Goal: Task Accomplishment & Management: Manage account settings

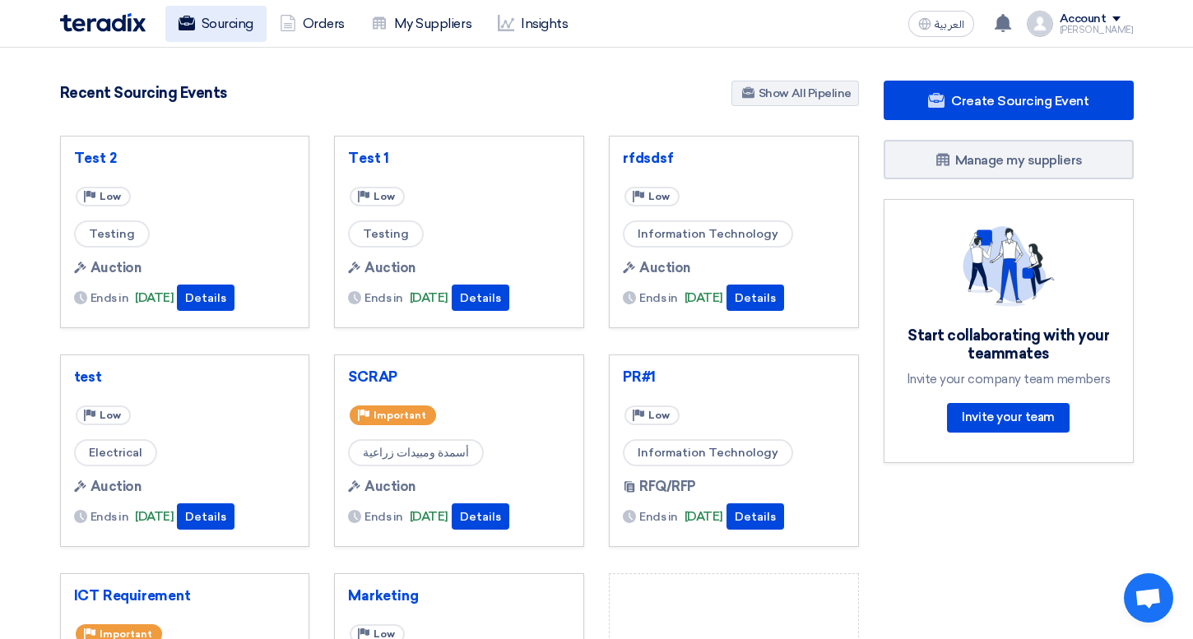
click at [218, 39] on link "Sourcing" at bounding box center [215, 24] width 101 height 36
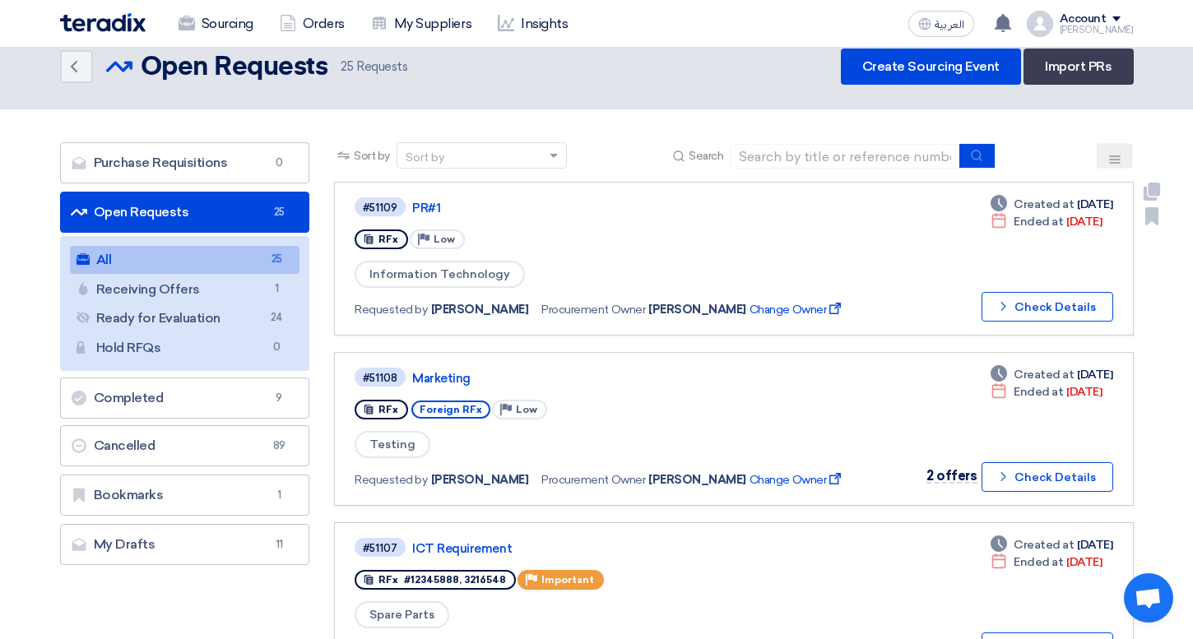
scroll to position [47, 0]
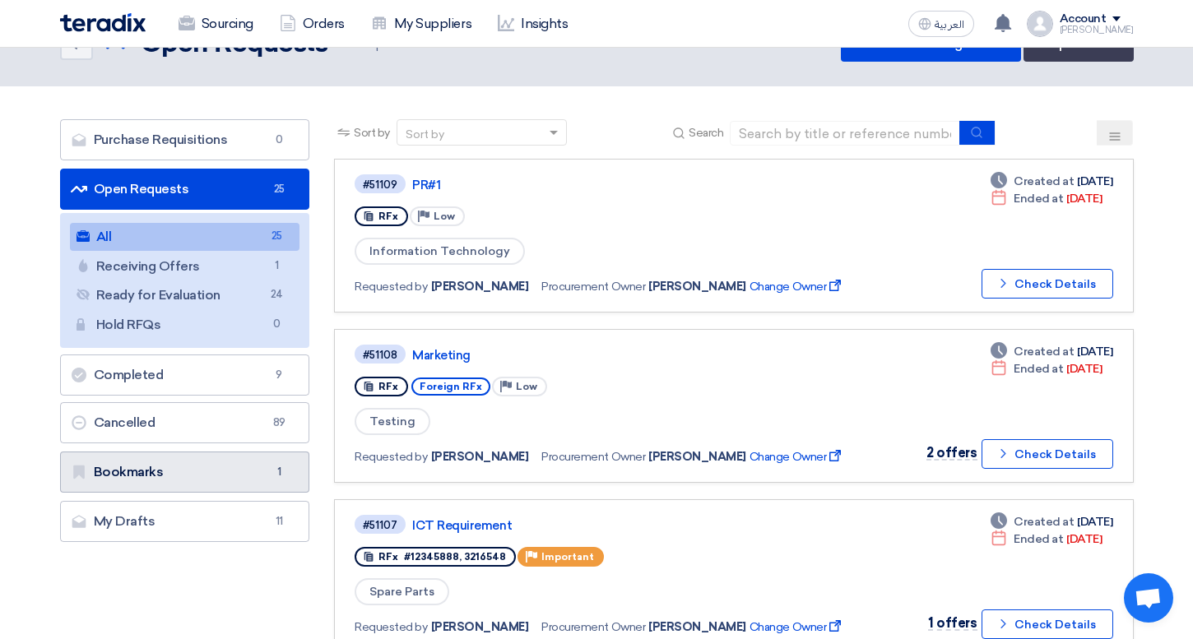
click at [262, 466] on link "Bookmarks Bookmarks 1" at bounding box center [185, 472] width 250 height 41
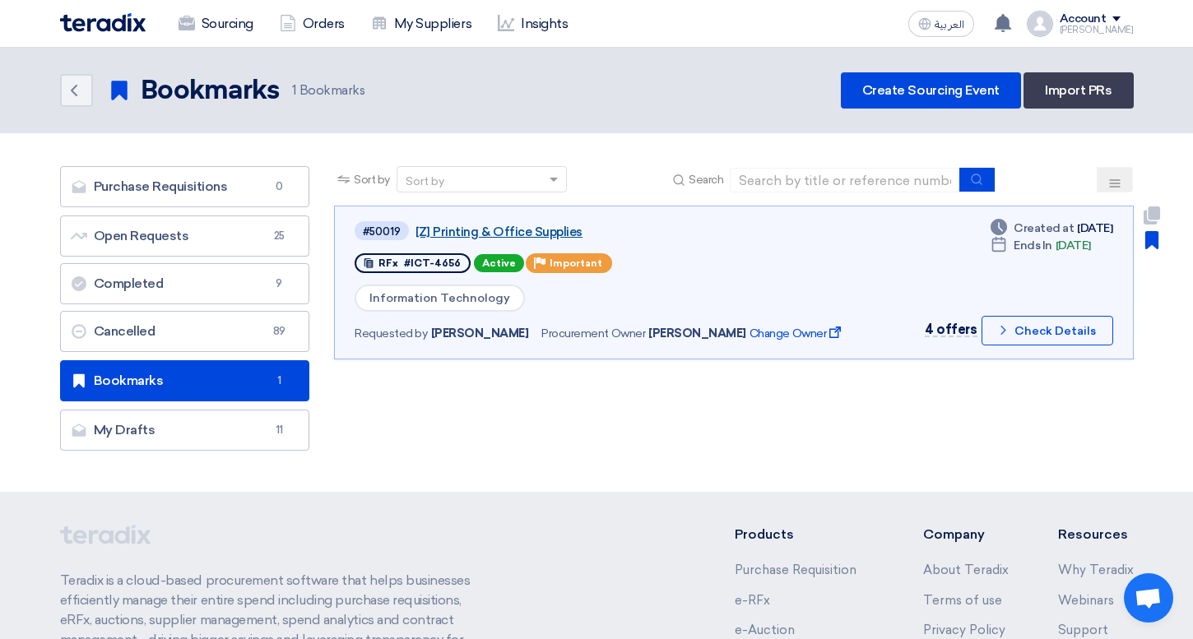
click at [529, 230] on link "[Z] Printing & Office Supplies" at bounding box center [621, 232] width 411 height 15
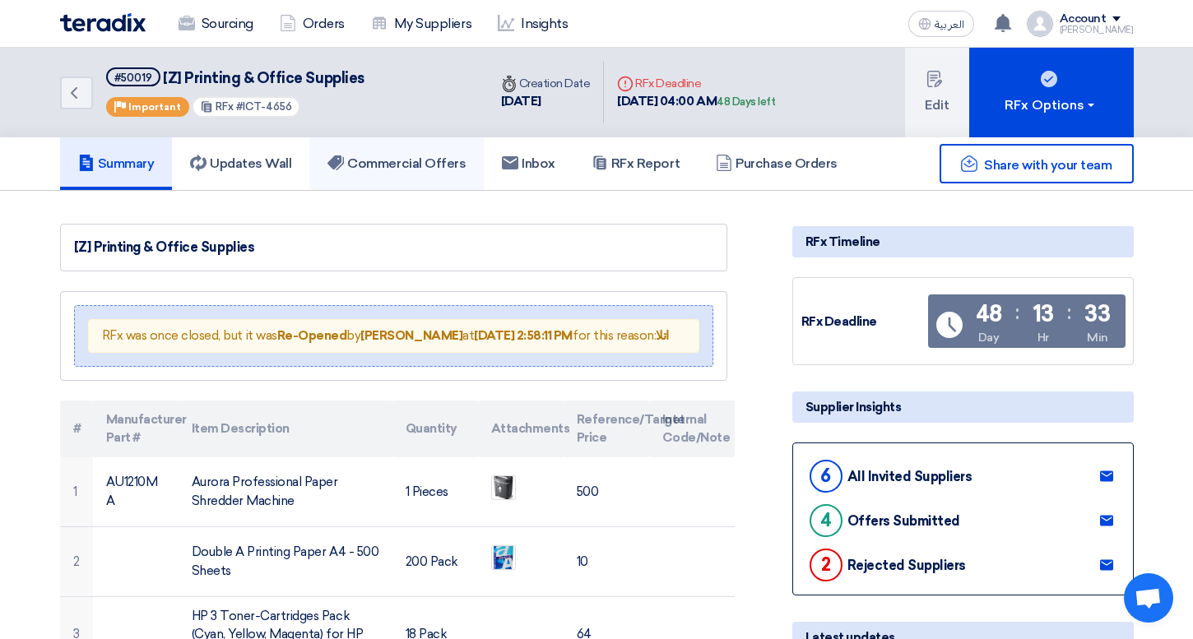
click at [391, 170] on h5 "Commercial Offers" at bounding box center [397, 164] width 138 height 16
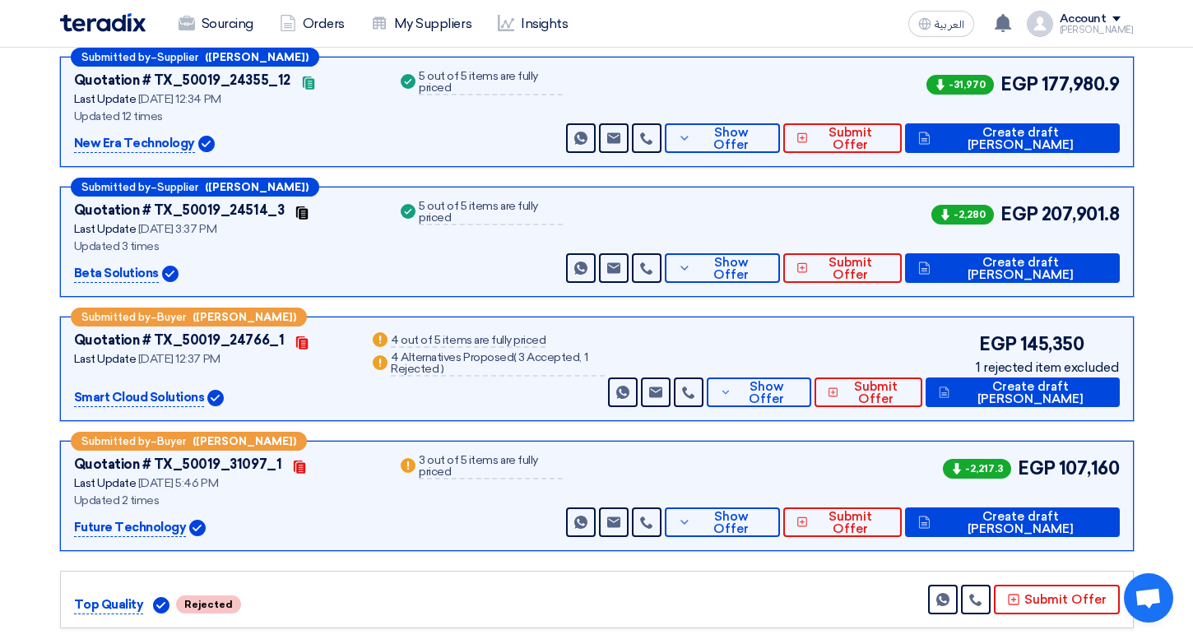
scroll to position [305, 0]
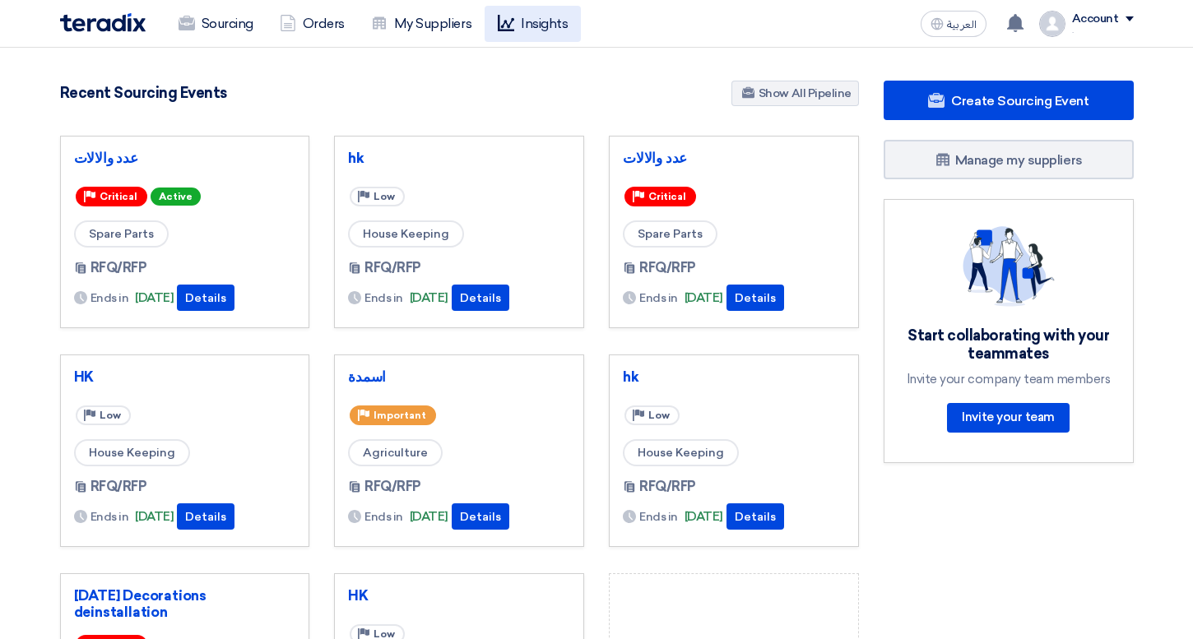
click at [532, 32] on link "Insights" at bounding box center [533, 24] width 96 height 36
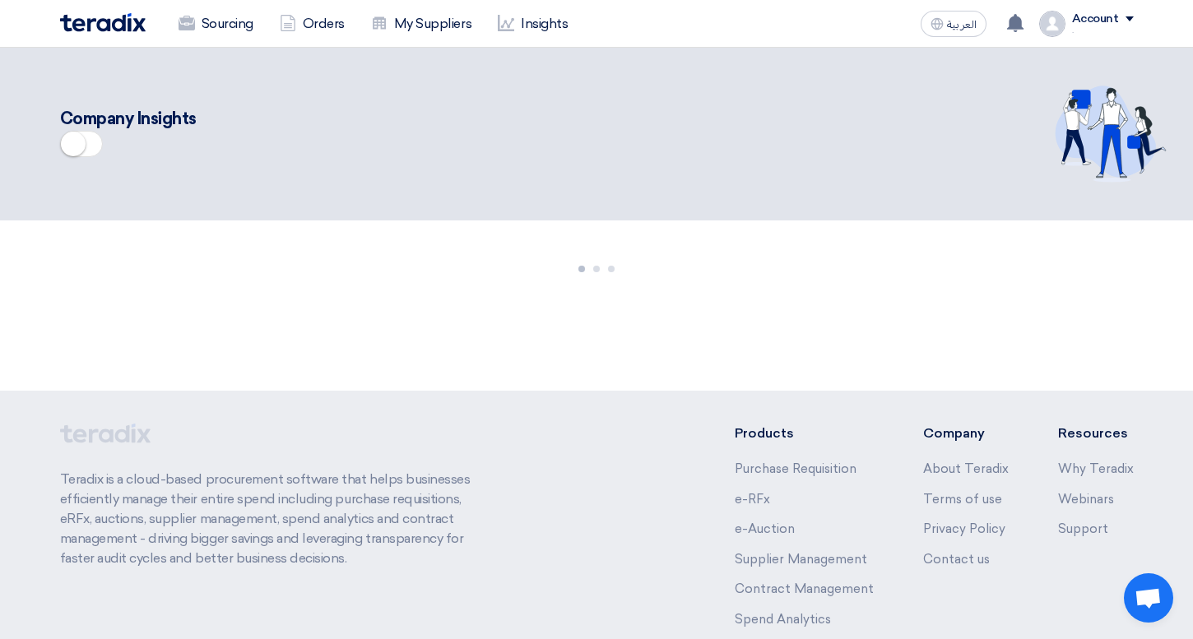
click at [81, 146] on small at bounding box center [73, 144] width 25 height 25
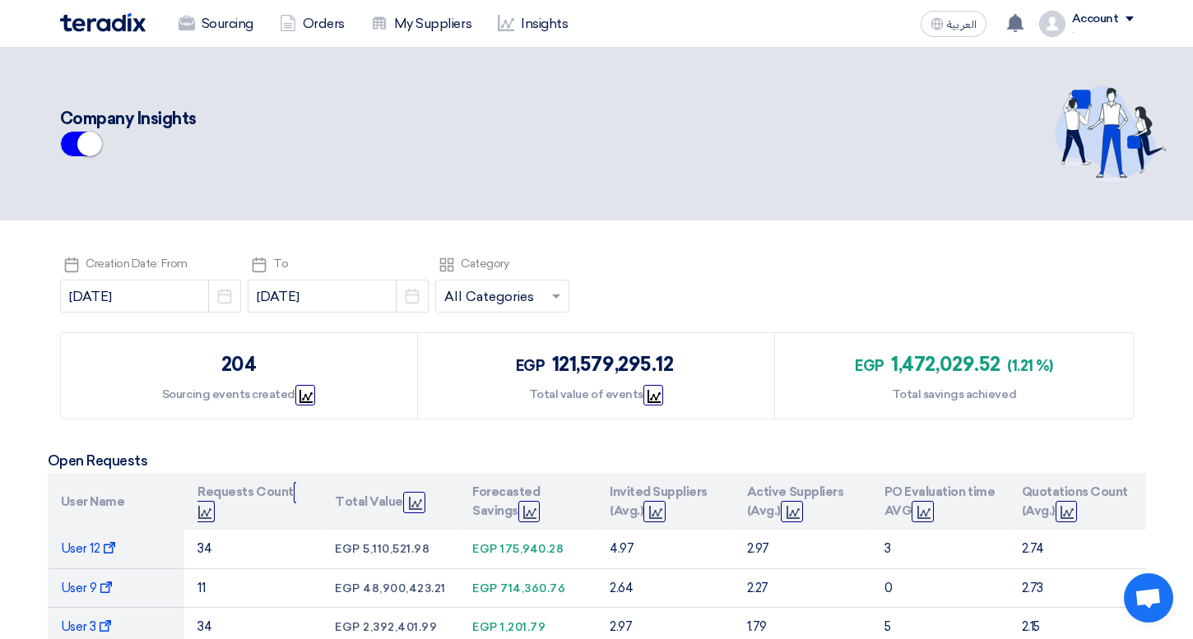
click at [237, 46] on div "Sourcing Orders My Suppliers Insights العربية ع Your notification list is empty" at bounding box center [597, 23] width 1099 height 47
click at [225, 24] on link "Sourcing" at bounding box center [215, 24] width 101 height 36
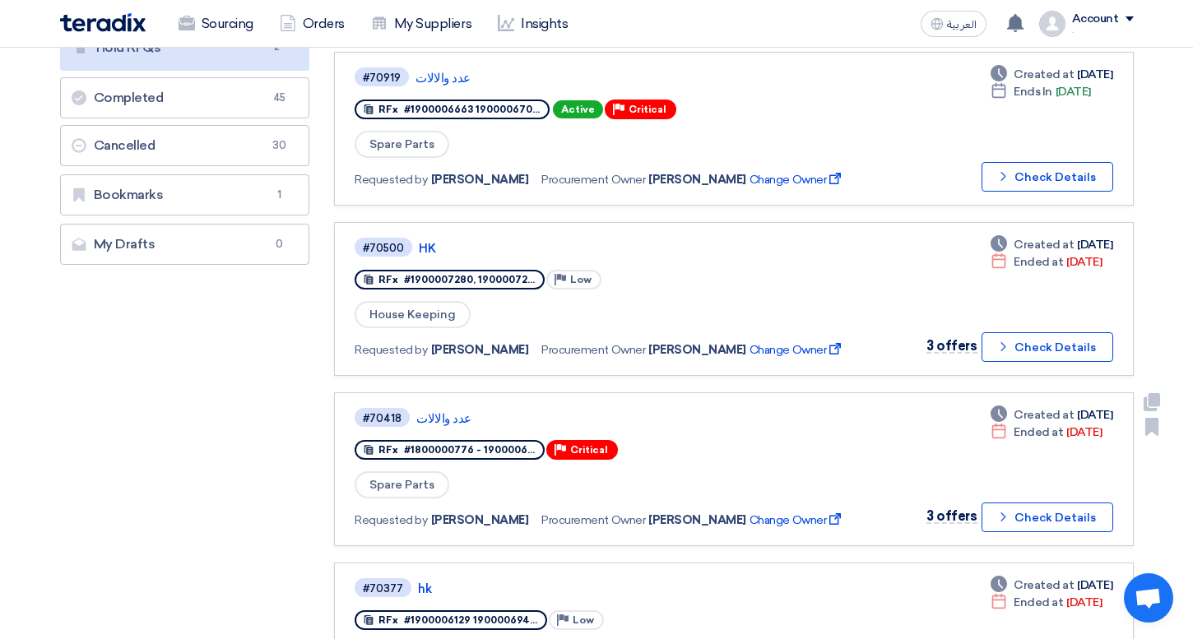
scroll to position [326, 0]
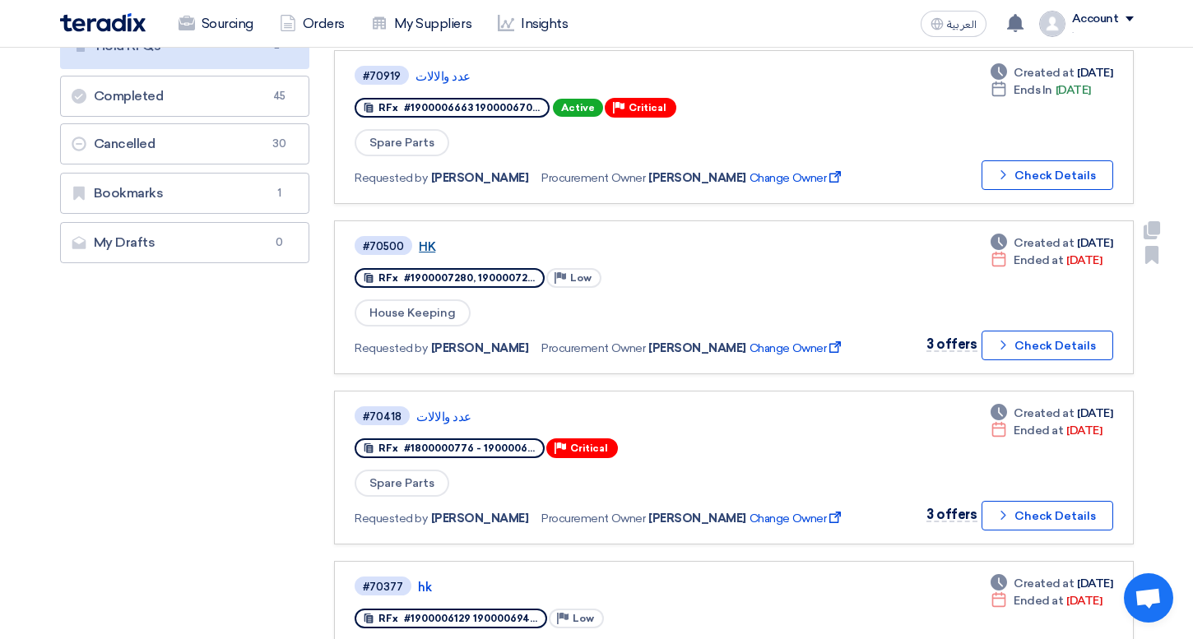
click at [426, 248] on link "HK" at bounding box center [624, 246] width 411 height 15
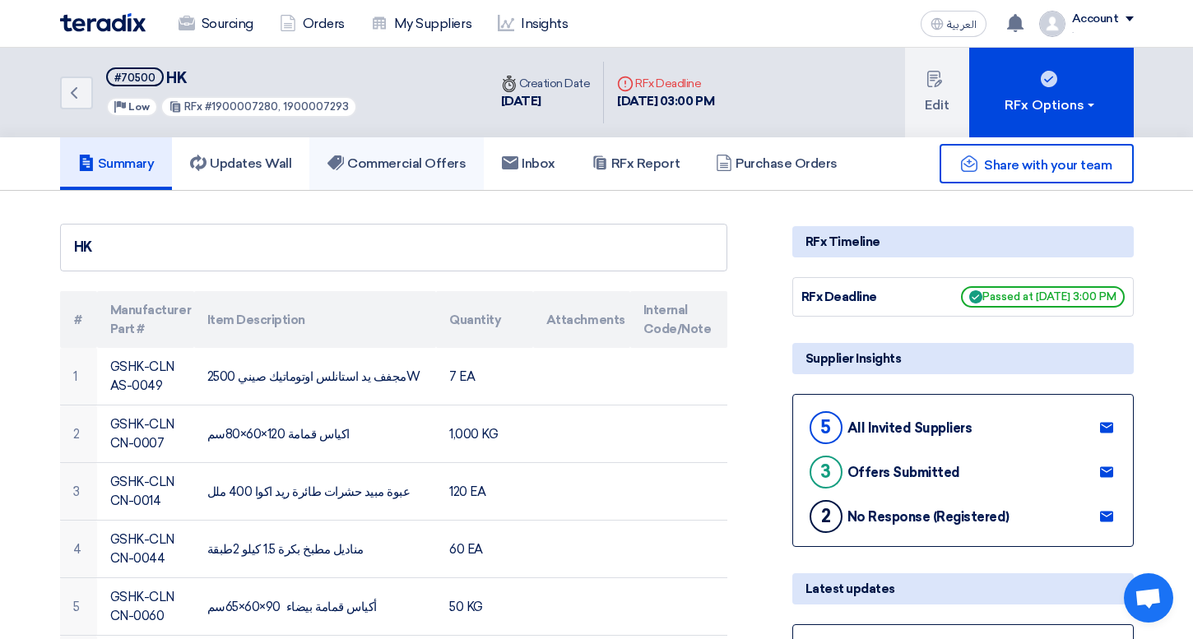
click at [415, 151] on link "Commercial Offers" at bounding box center [396, 163] width 174 height 53
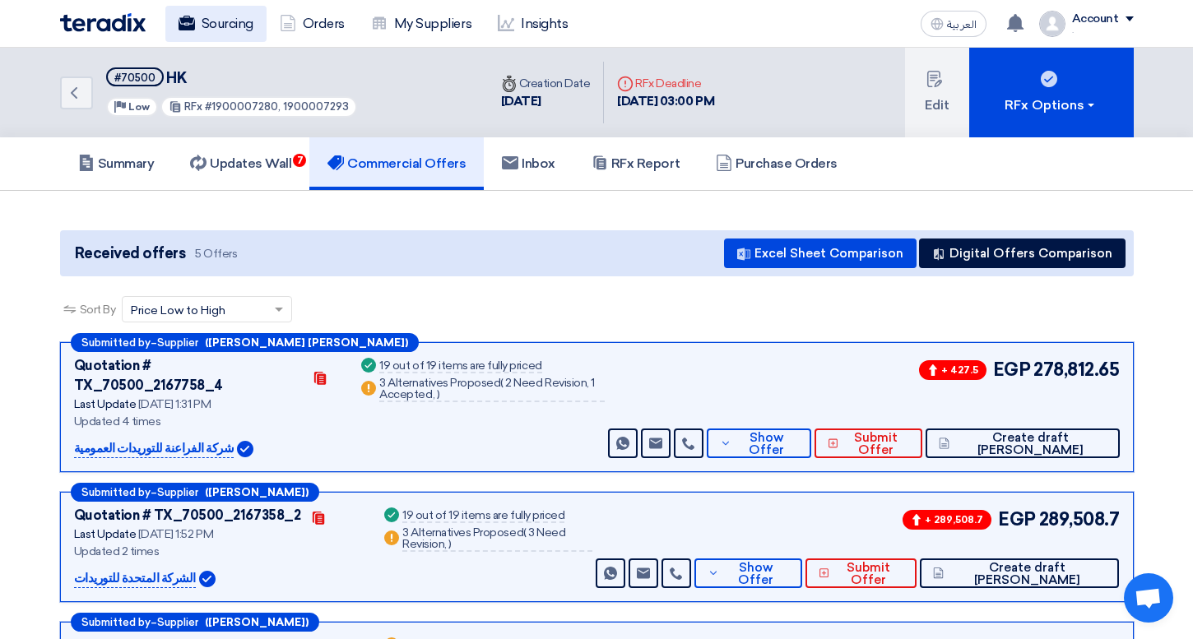
click at [198, 14] on link "Sourcing" at bounding box center [215, 24] width 101 height 36
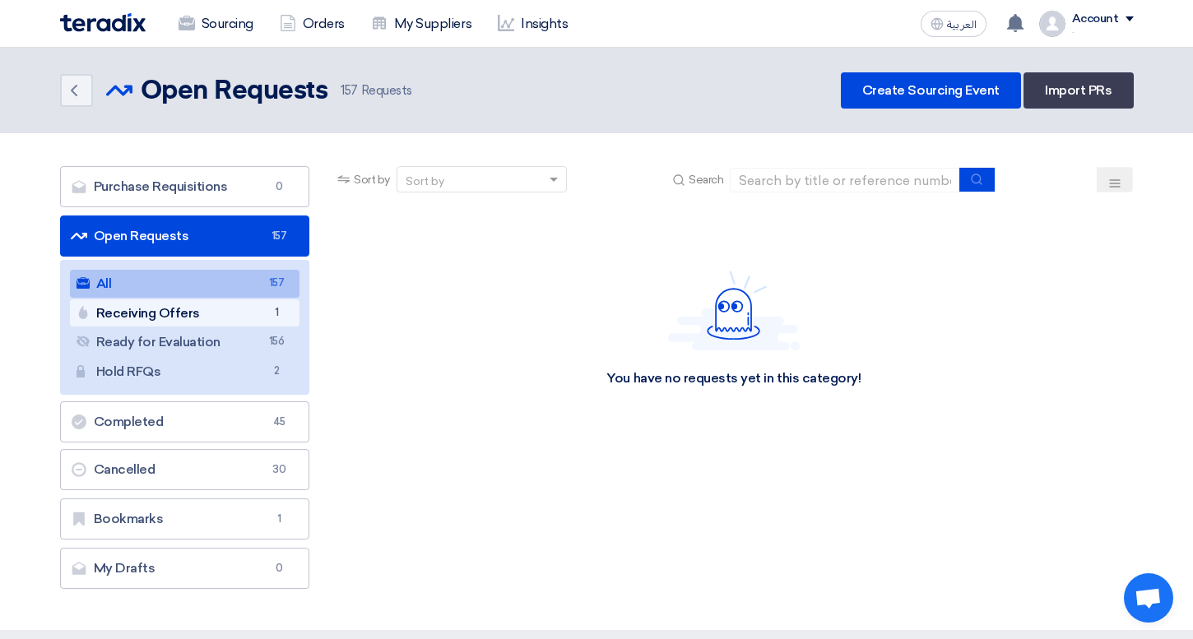
click at [246, 302] on link "Receiving Offers Receiving Offers 1" at bounding box center [185, 314] width 230 height 28
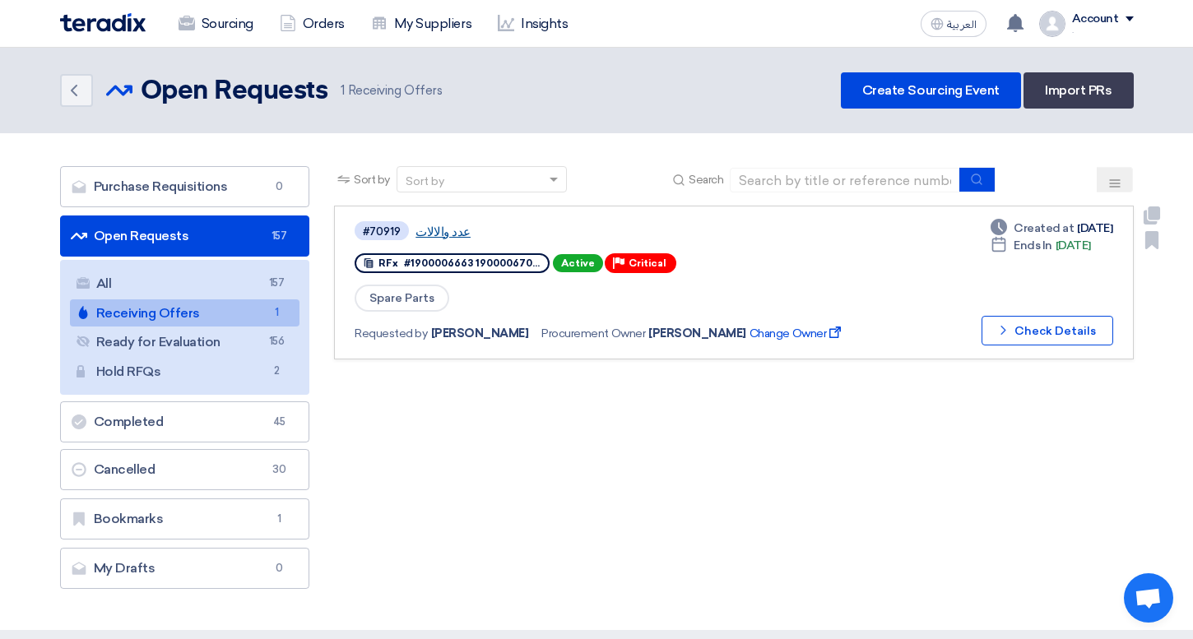
click at [432, 238] on link "عدد والالات" at bounding box center [621, 232] width 411 height 15
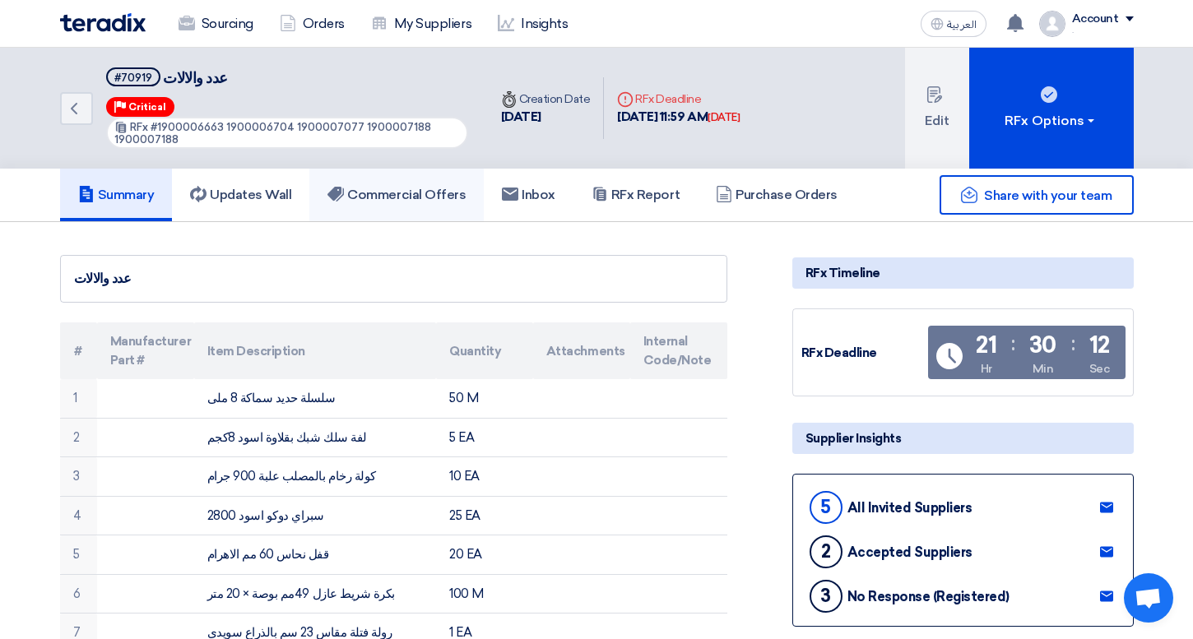
click at [433, 195] on h5 "Commercial Offers" at bounding box center [397, 195] width 138 height 16
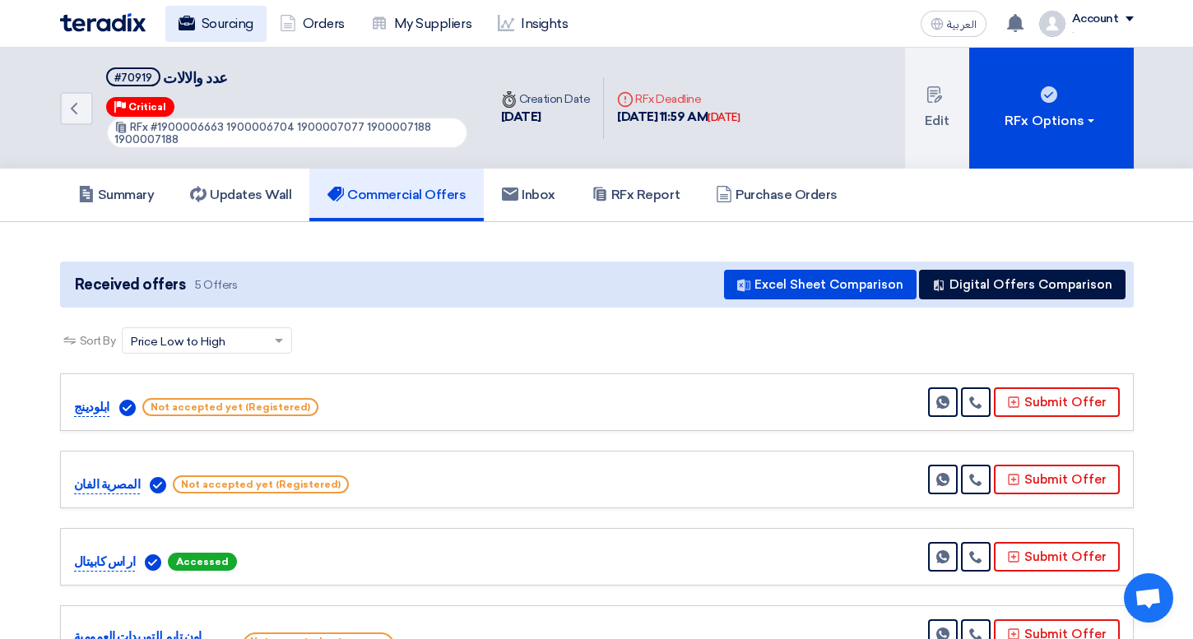
click at [249, 35] on link "Sourcing" at bounding box center [215, 24] width 101 height 36
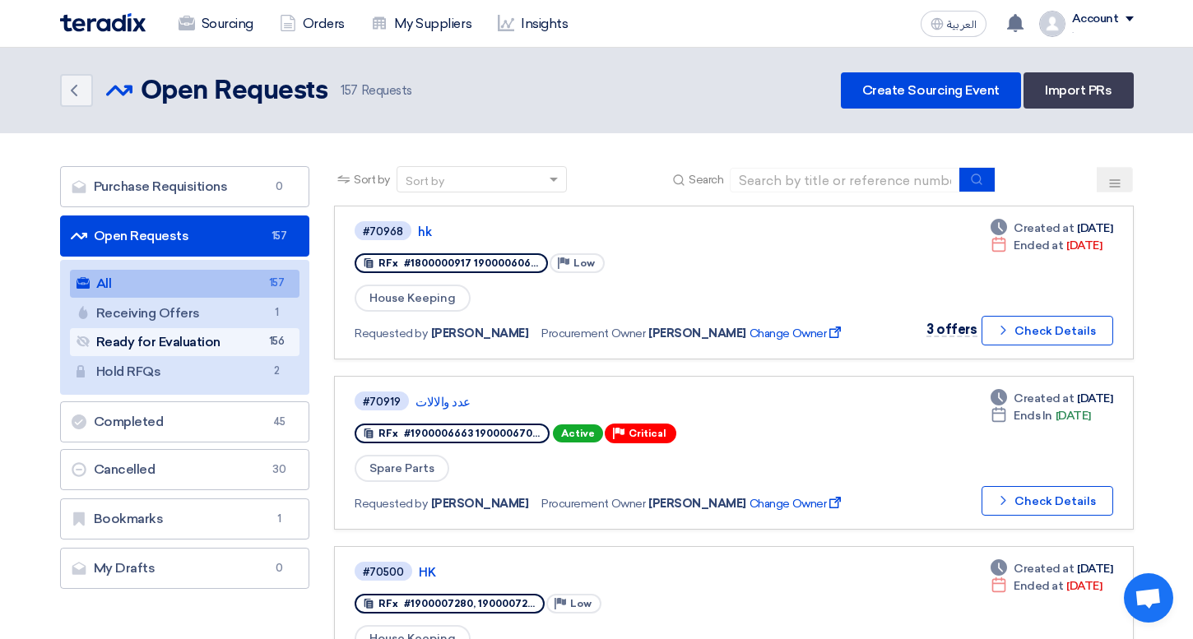
click at [226, 349] on link "Ready for Evaluation Ready for Evaluation 156" at bounding box center [185, 342] width 230 height 28
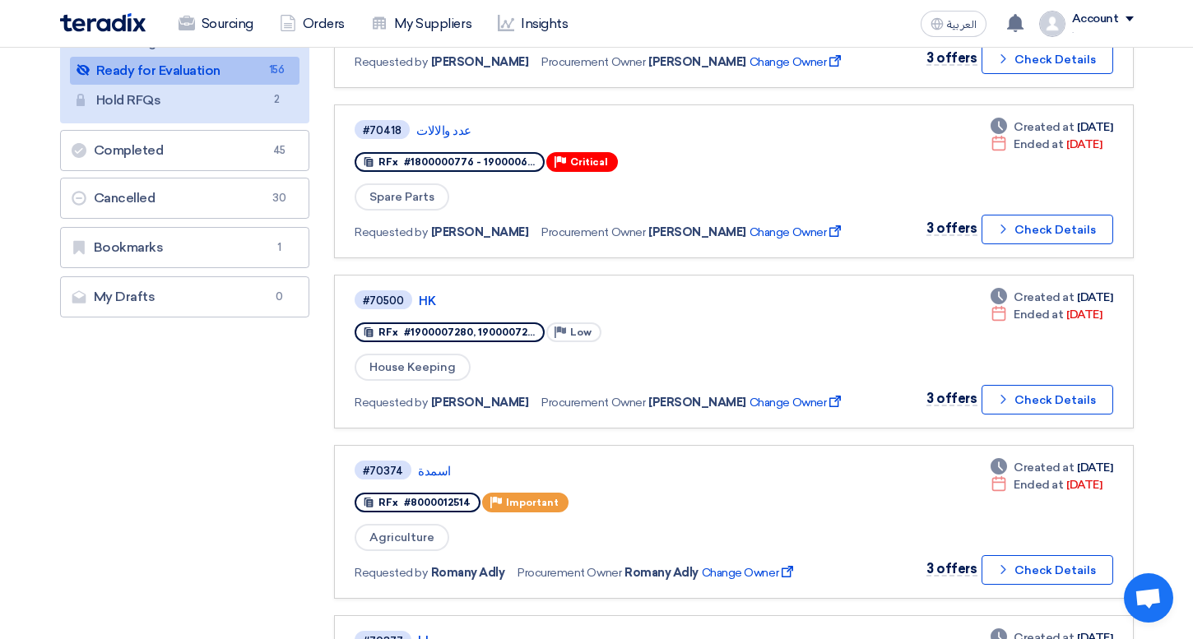
scroll to position [295, 0]
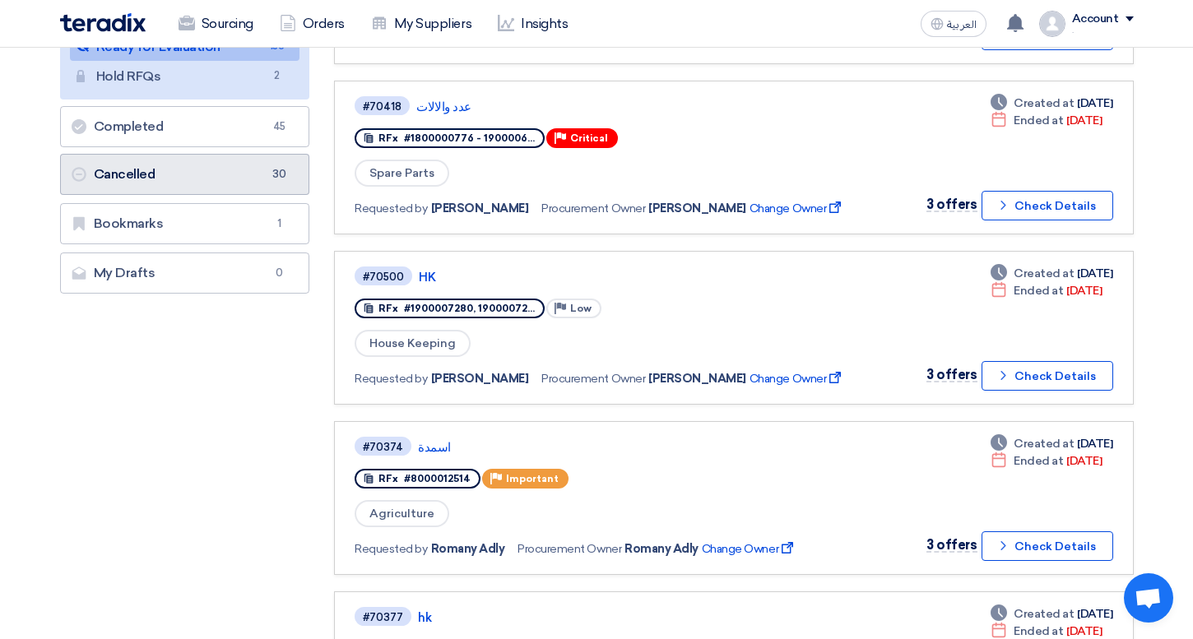
click at [181, 174] on link "Cancelled Cancelled 30" at bounding box center [185, 174] width 250 height 41
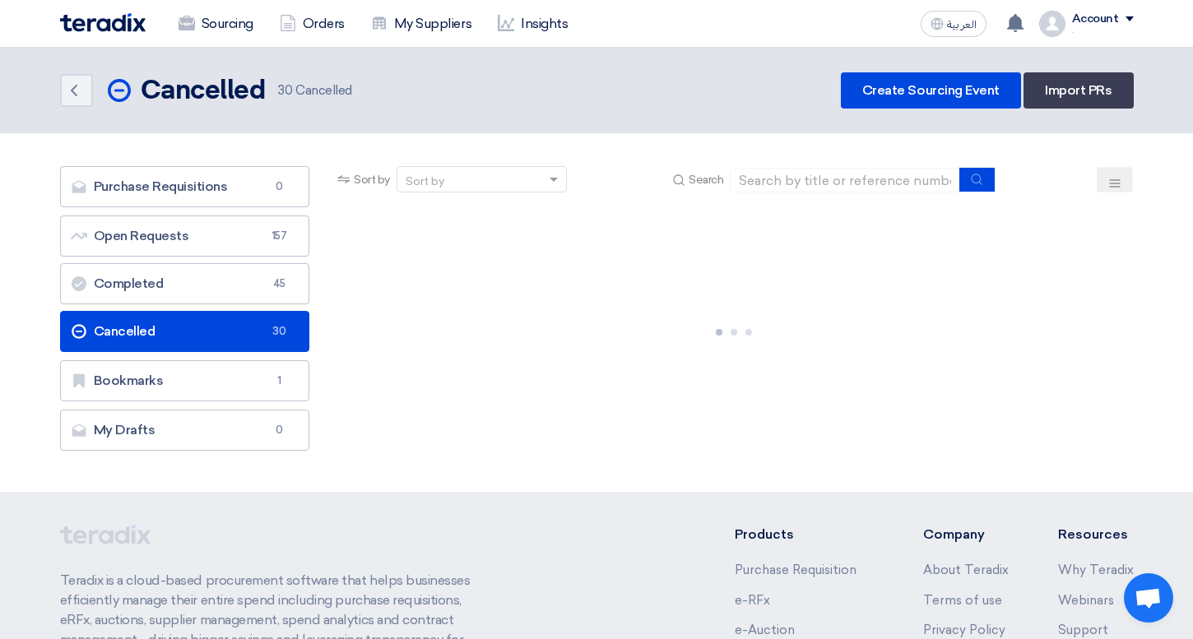
click at [181, 257] on ul "Open Requests Open Requests 157 Completed Completed 45 Cancelled Cancelled 30" at bounding box center [185, 284] width 250 height 137
click at [183, 287] on link "Completed Completed 45" at bounding box center [185, 283] width 250 height 41
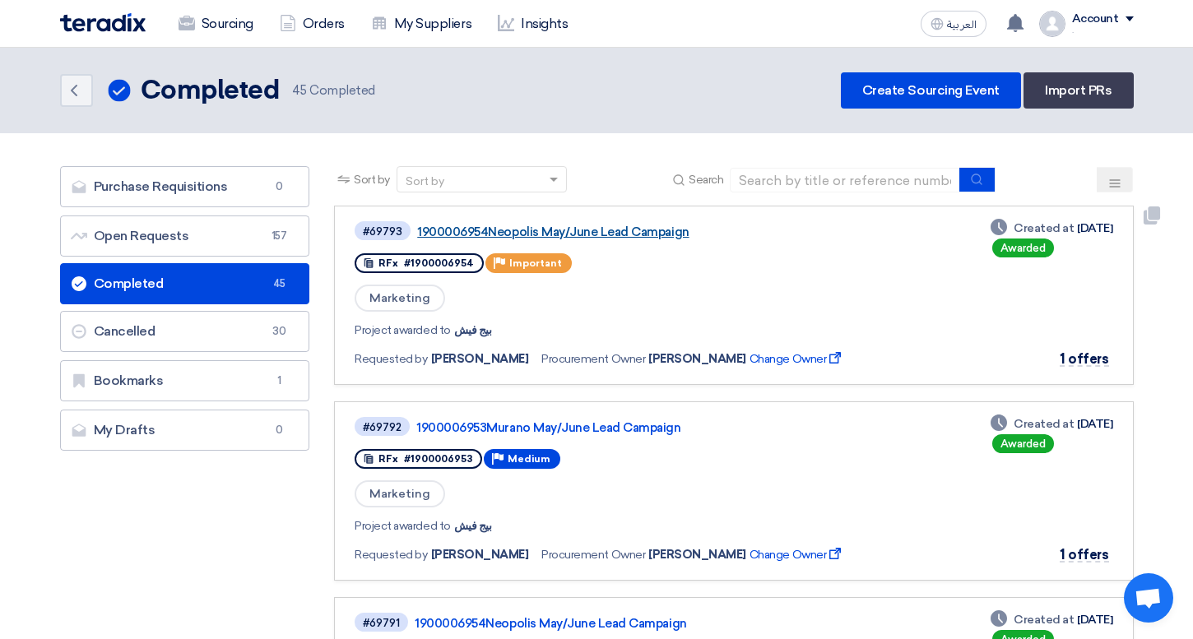
click at [538, 234] on link "1900006954Neopolis May/June Lead Campaign" at bounding box center [622, 232] width 411 height 15
